Goal: Task Accomplishment & Management: Manage account settings

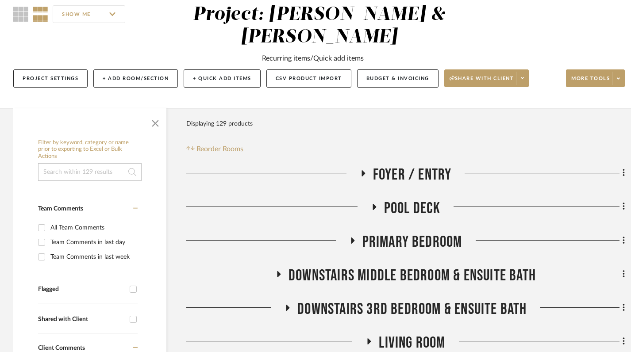
scroll to position [83, 0]
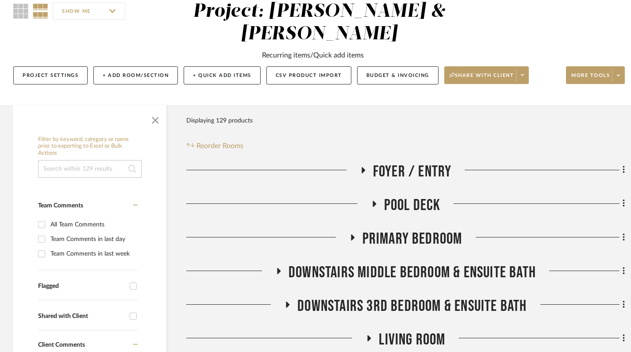
click at [373, 201] on icon at bounding box center [374, 204] width 4 height 6
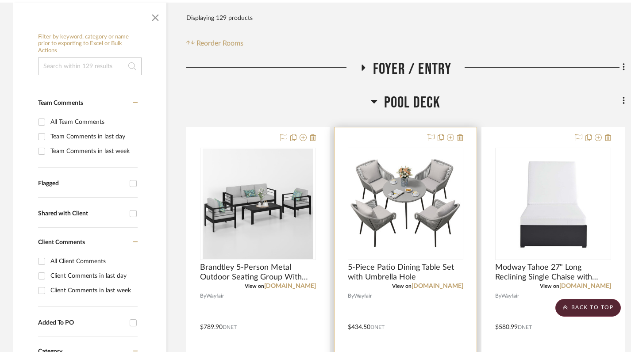
scroll to position [0, 0]
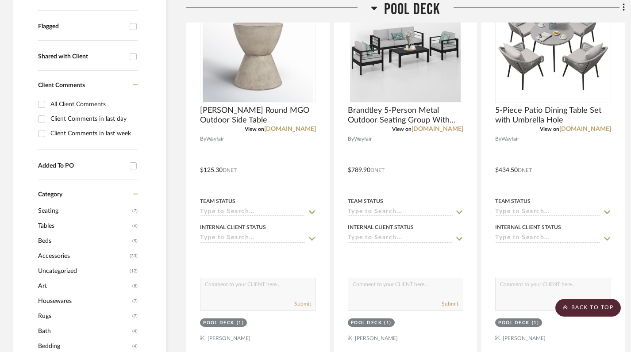
scroll to position [345, 0]
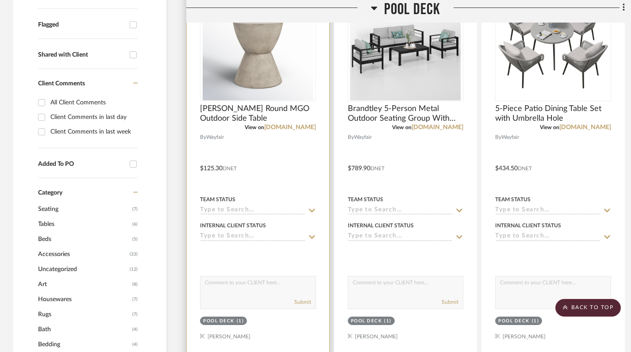
click at [240, 318] on div "(1)" at bounding box center [241, 321] width 8 height 7
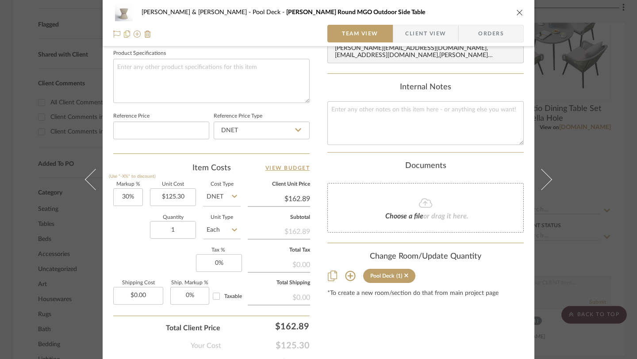
scroll to position [425, 0]
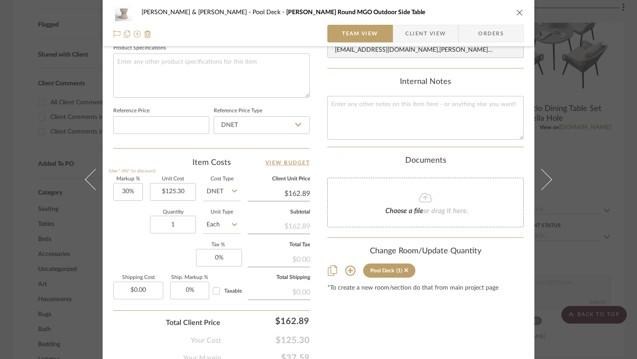
click at [186, 234] on sr-form-field "Quantity 1" at bounding box center [173, 225] width 46 height 31
click at [182, 229] on input "1" at bounding box center [173, 225] width 46 height 18
type input "3"
click at [412, 326] on div "Content here copies to Client View - confirm visibility there. Show in Client D…" at bounding box center [425, 0] width 196 height 728
click at [518, 13] on icon "close" at bounding box center [519, 12] width 7 height 7
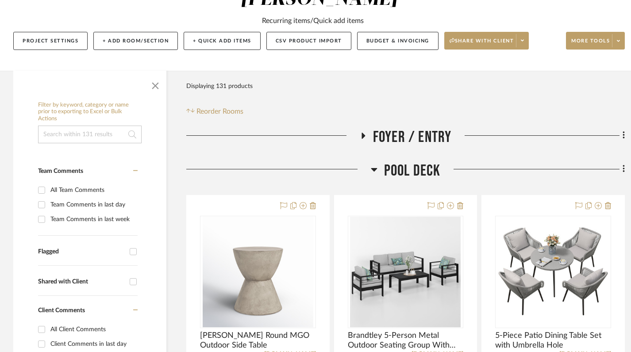
scroll to position [118, 0]
click at [374, 164] on icon at bounding box center [374, 169] width 7 height 11
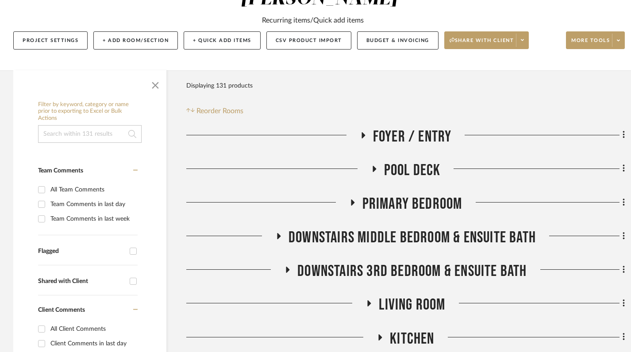
click at [366, 132] on icon at bounding box center [362, 135] width 11 height 7
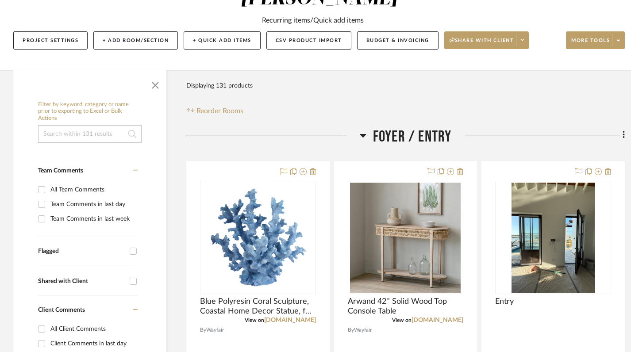
click at [366, 127] on h3 "Foyer / Entry" at bounding box center [406, 136] width 92 height 19
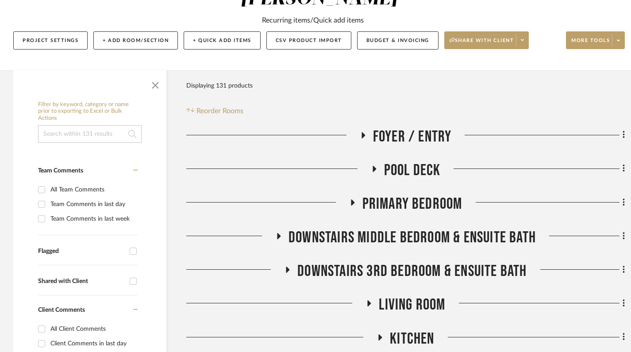
click at [360, 132] on icon at bounding box center [362, 135] width 11 height 7
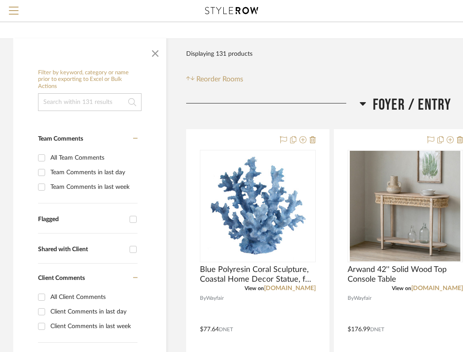
scroll to position [0, 0]
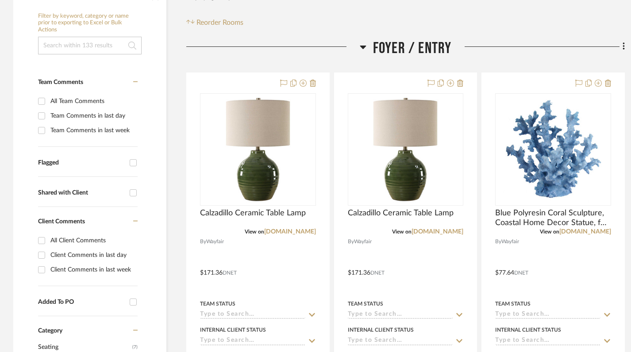
scroll to position [207, 0]
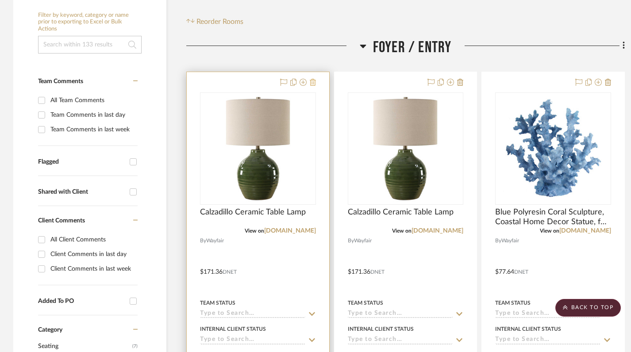
click at [313, 79] on icon at bounding box center [313, 82] width 6 height 7
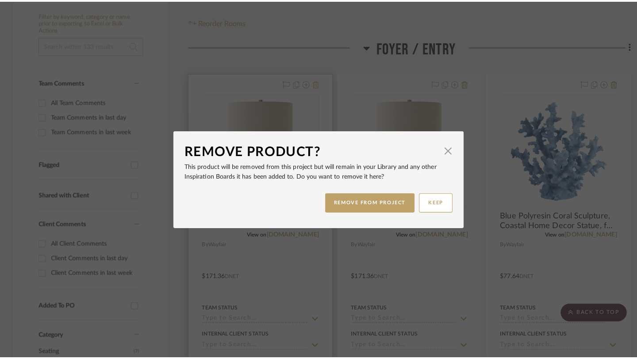
scroll to position [0, 0]
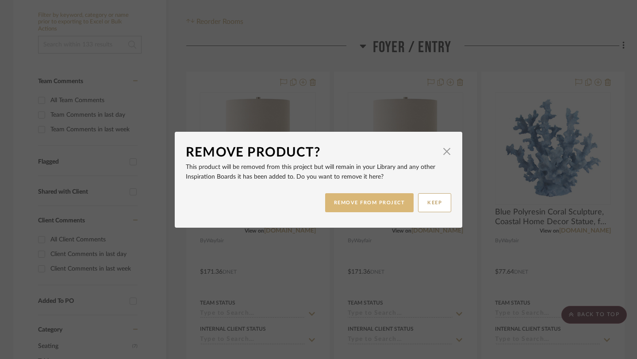
click at [362, 199] on button "REMOVE FROM PROJECT" at bounding box center [369, 202] width 89 height 19
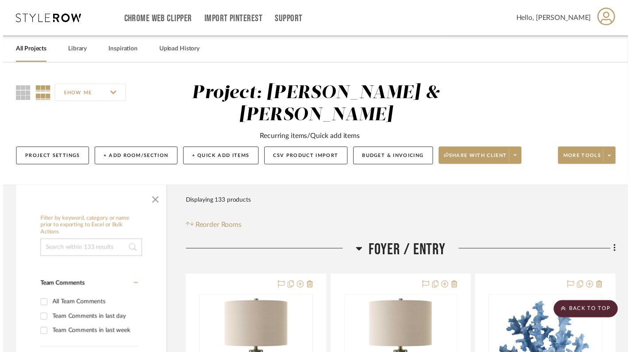
scroll to position [207, 0]
